Goal: Navigation & Orientation: Find specific page/section

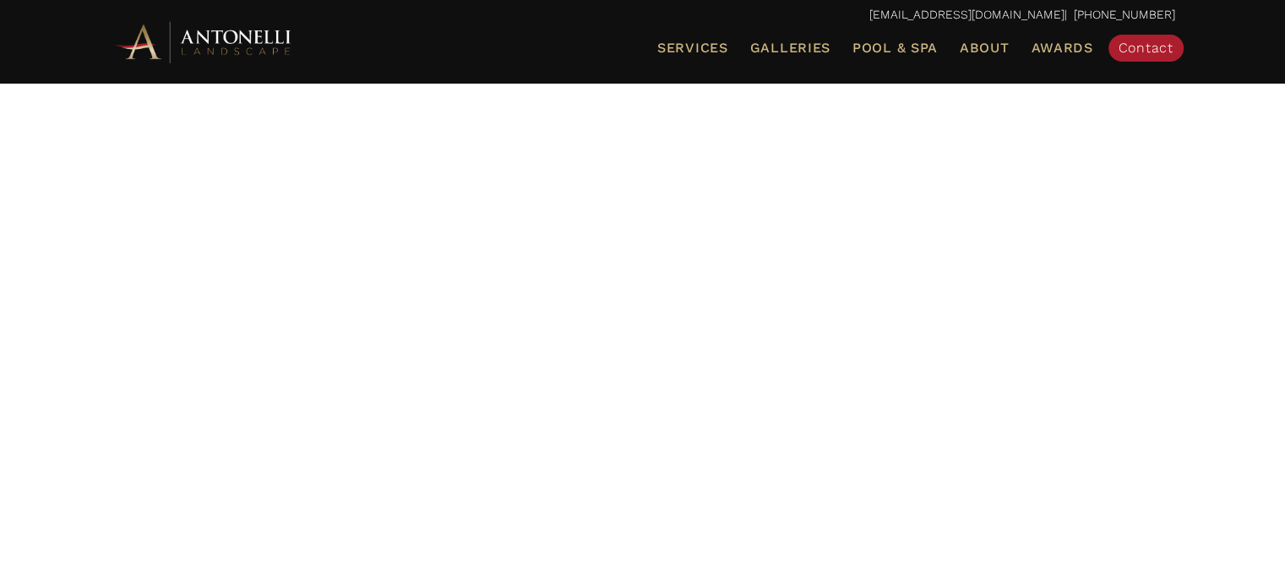
scroll to position [84, 0]
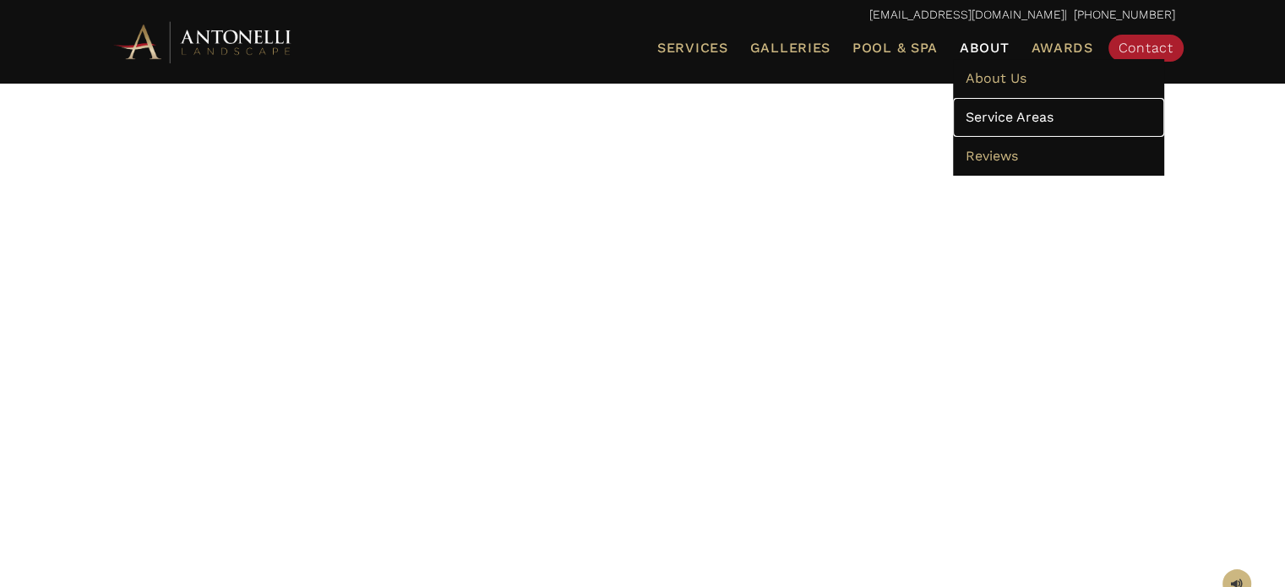
click at [1000, 112] on span "Service Areas" at bounding box center [1009, 117] width 88 height 16
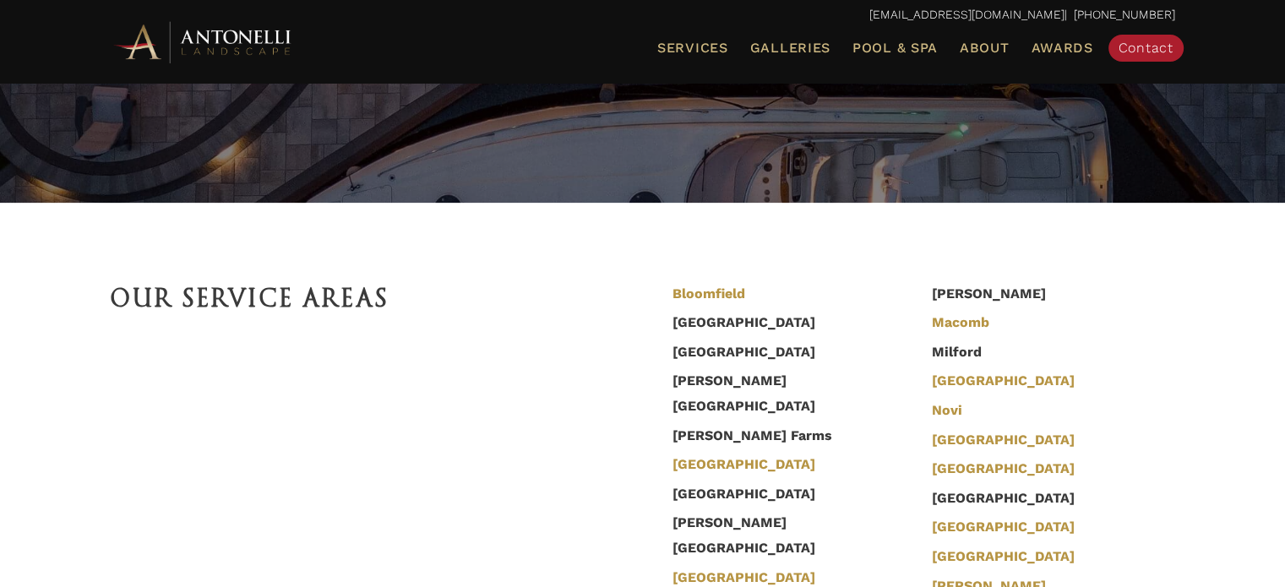
scroll to position [303, 0]
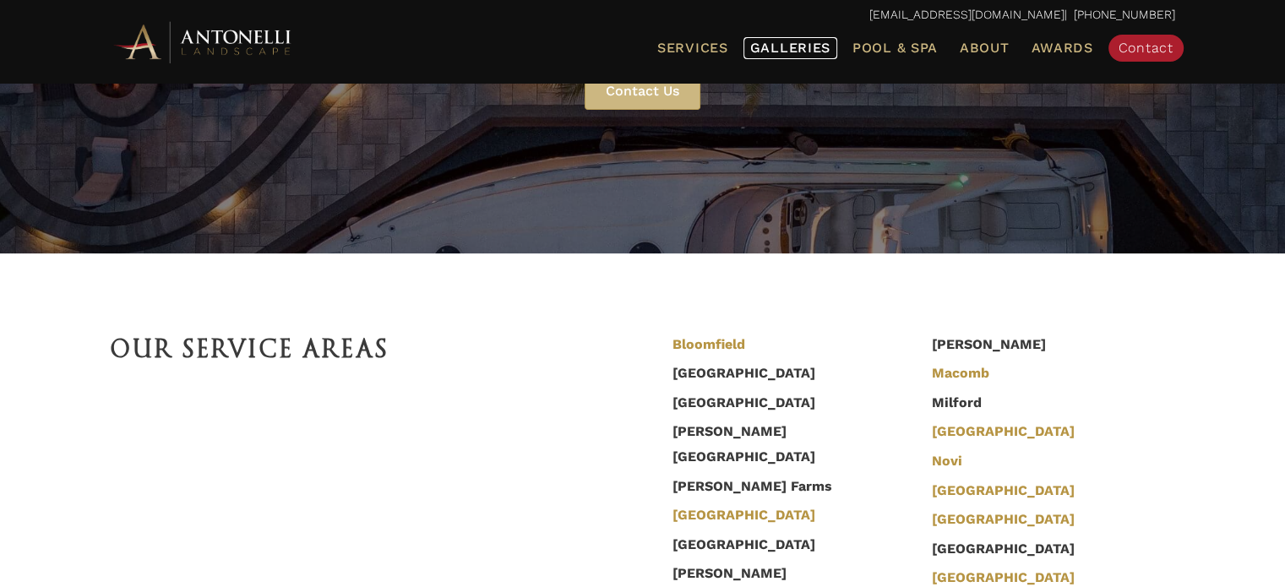
click at [805, 46] on span "Galleries" at bounding box center [790, 48] width 80 height 16
